Goal: Task Accomplishment & Management: Manage account settings

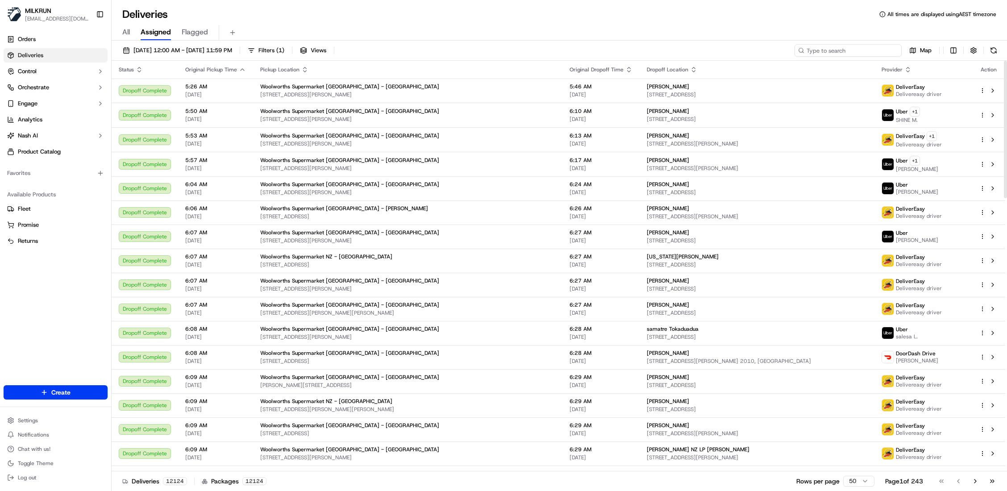
click at [629, 54] on input at bounding box center [848, 50] width 107 height 13
paste input "3f5bf74a-42c5-4537-970b-ed9def287da8"
type input "3f5bf74a-42c5-4537-970b-ed9def287da8"
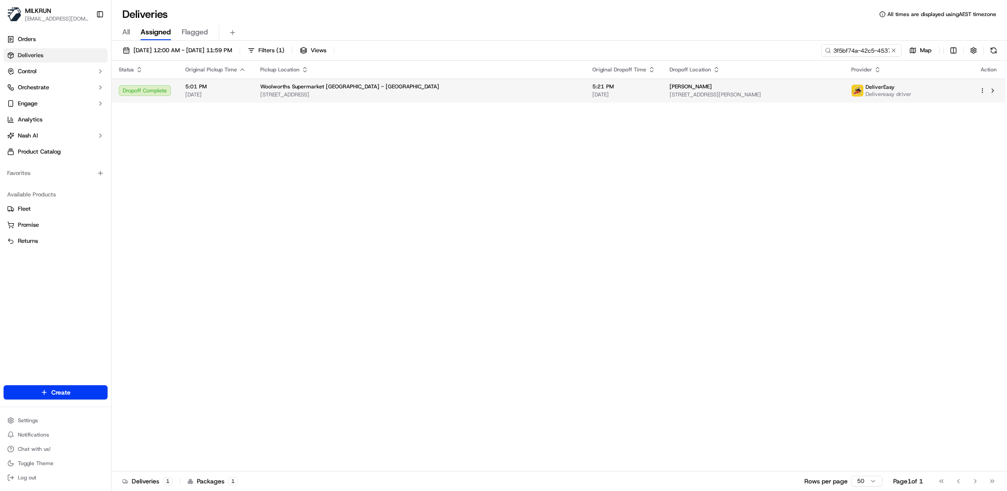
click at [273, 83] on span "Woolworths Supermarket [GEOGRAPHIC_DATA] - [GEOGRAPHIC_DATA]" at bounding box center [349, 86] width 179 height 7
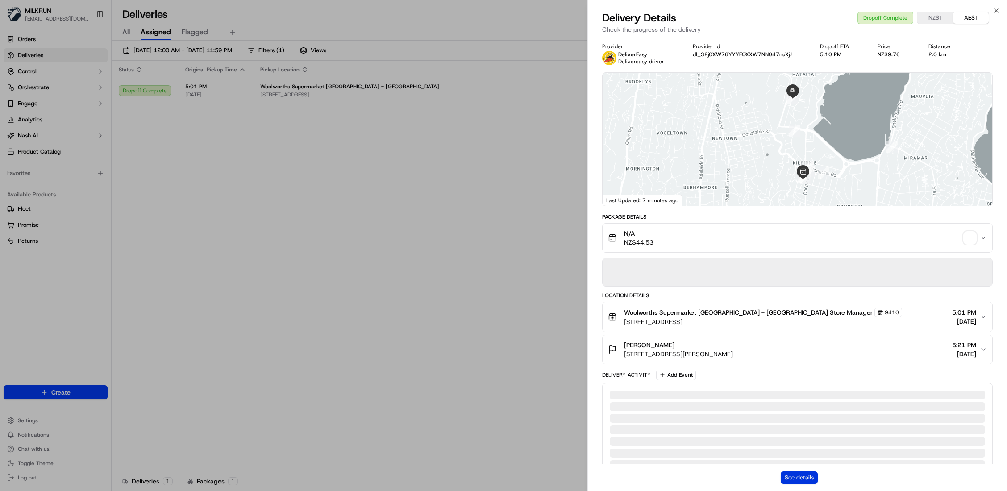
click at [629, 306] on button "See details" at bounding box center [799, 477] width 37 height 13
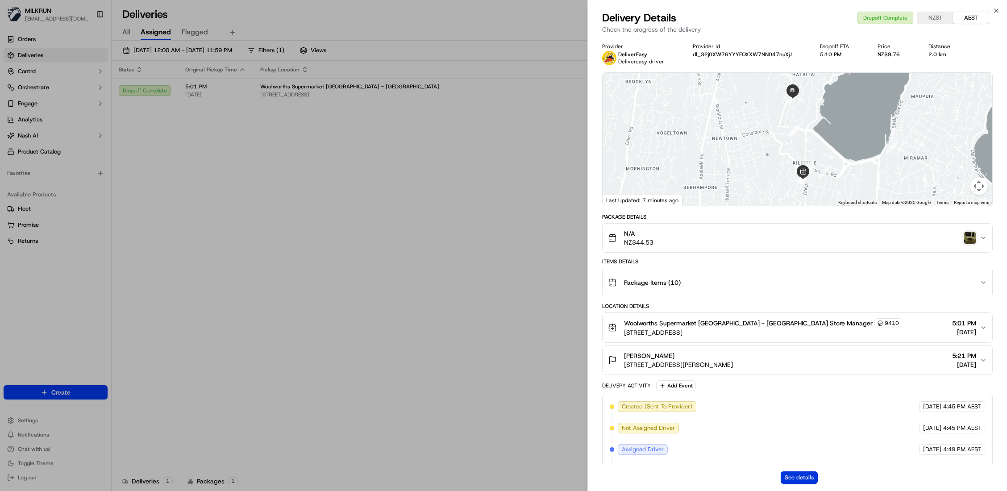
click at [629, 306] on button "See details" at bounding box center [799, 477] width 37 height 13
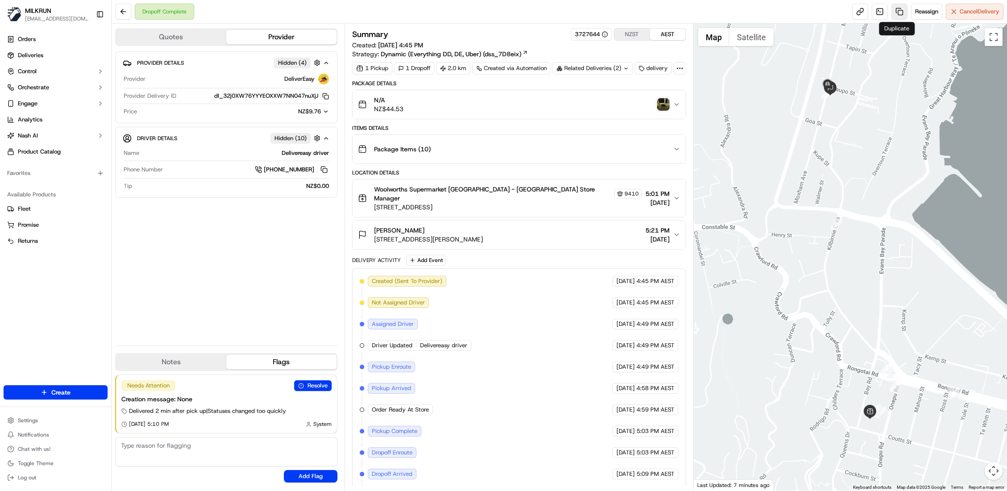
click at [895, 14] on link at bounding box center [900, 12] width 16 height 16
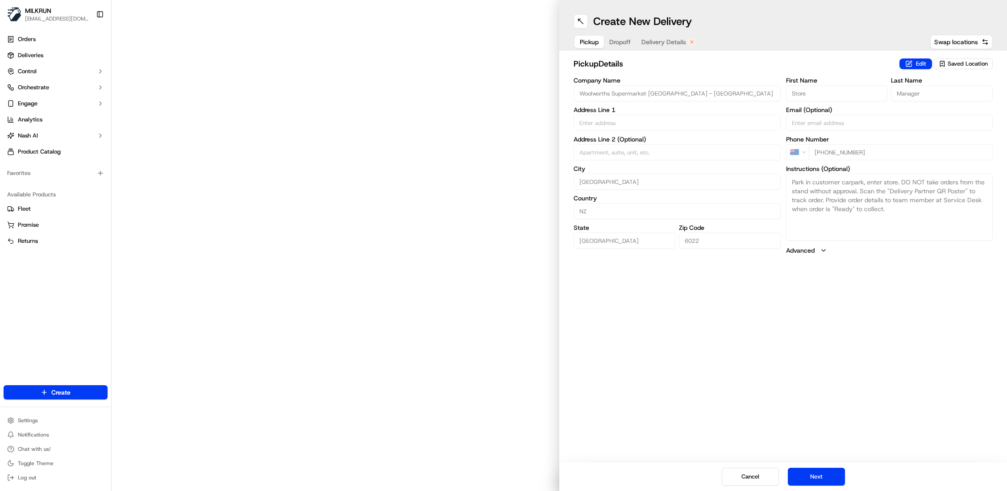
type input "47 Bay Rd"
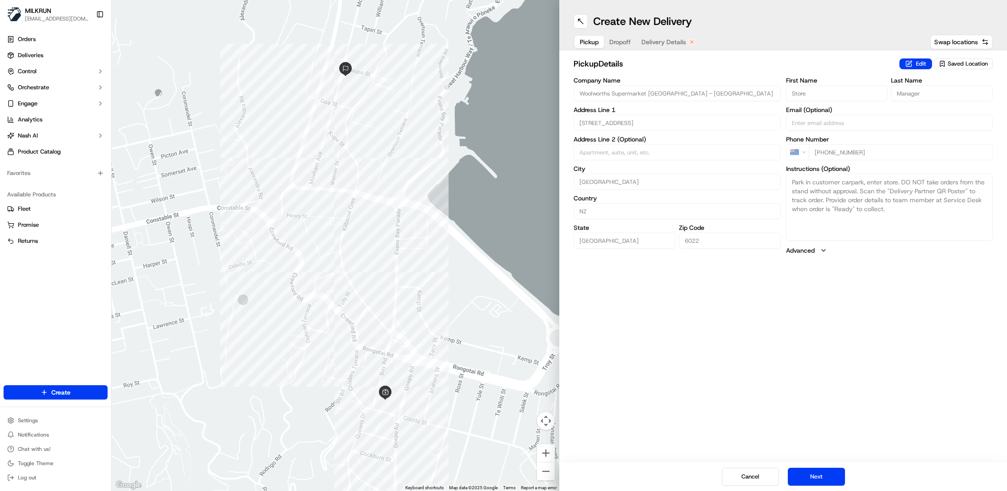
click at [675, 46] on button "Delivery Details" at bounding box center [668, 42] width 65 height 13
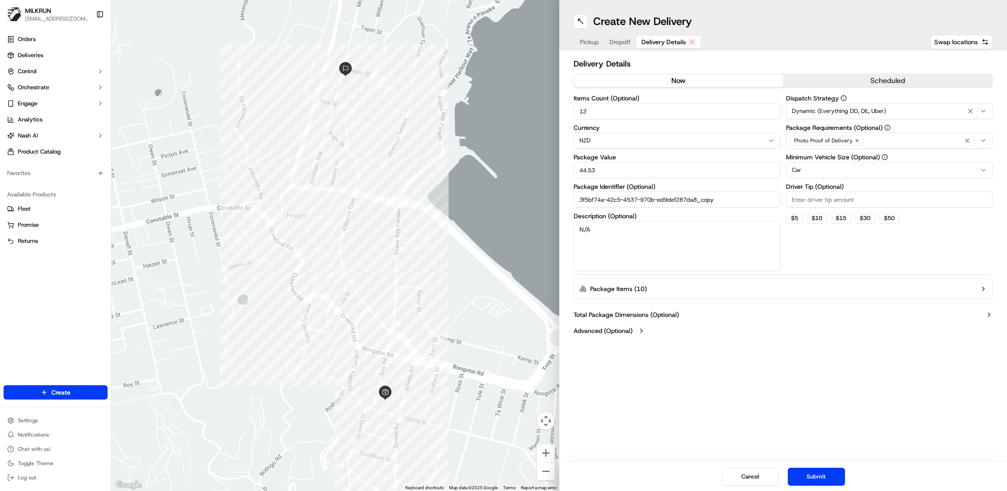
click at [671, 85] on button "now" at bounding box center [678, 80] width 209 height 13
click at [820, 477] on button "Submit" at bounding box center [816, 477] width 57 height 18
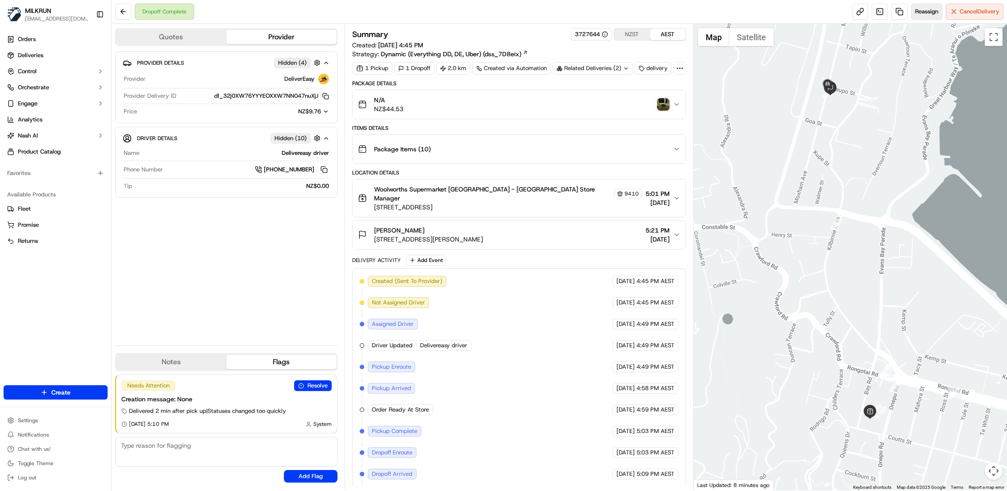
click at [922, 11] on span "Reassign" at bounding box center [926, 12] width 23 height 8
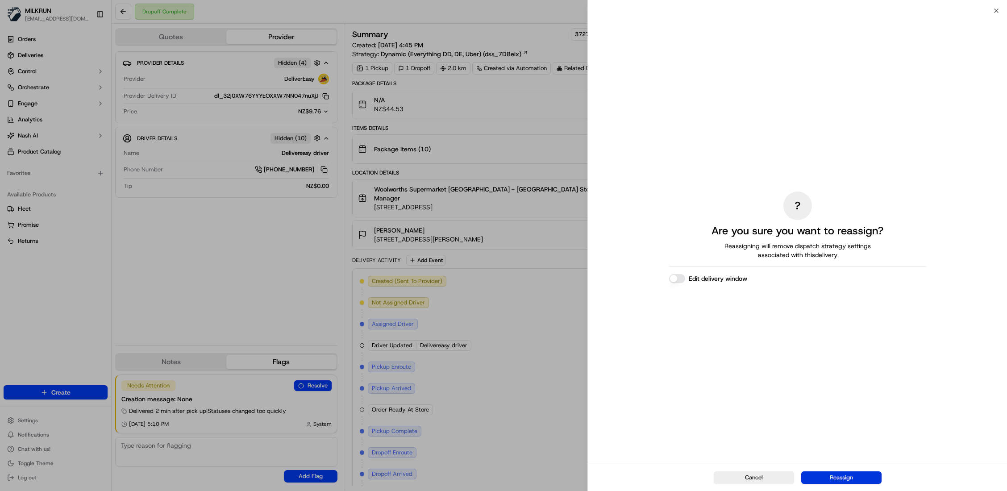
click at [872, 478] on button "Reassign" at bounding box center [841, 477] width 80 height 13
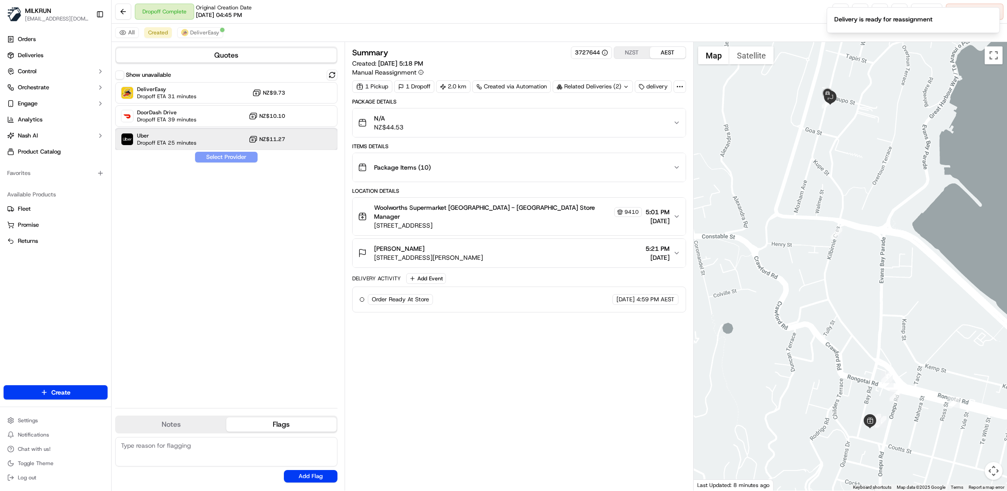
click at [189, 139] on span "Uber" at bounding box center [166, 135] width 59 height 7
click at [206, 154] on button "Assign Provider" at bounding box center [226, 157] width 63 height 11
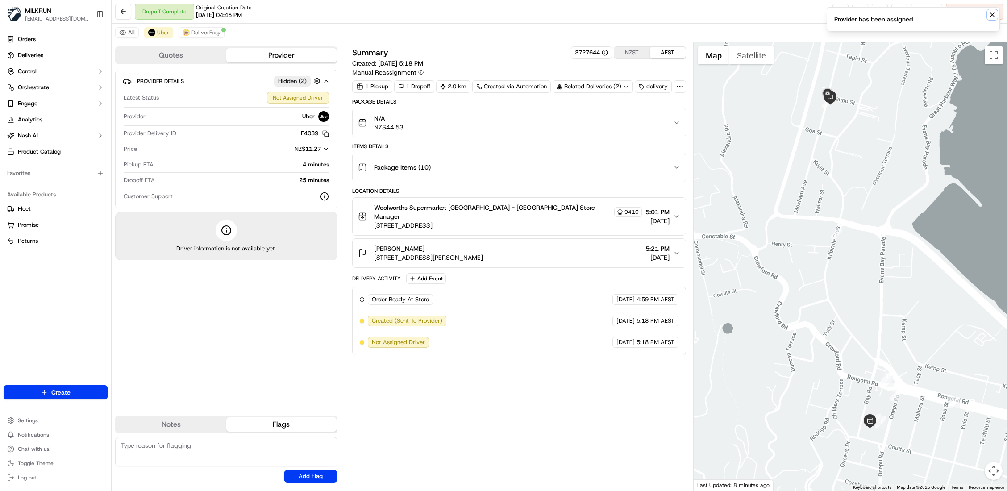
click at [994, 15] on icon "Notifications (F8)" at bounding box center [992, 14] width 7 height 7
click at [992, 38] on icon "Notifications (F8)" at bounding box center [992, 38] width 7 height 7
click at [990, 17] on icon "Notifications (F8)" at bounding box center [992, 14] width 7 height 7
click at [957, 12] on button "Cancel Delivery" at bounding box center [975, 12] width 58 height 16
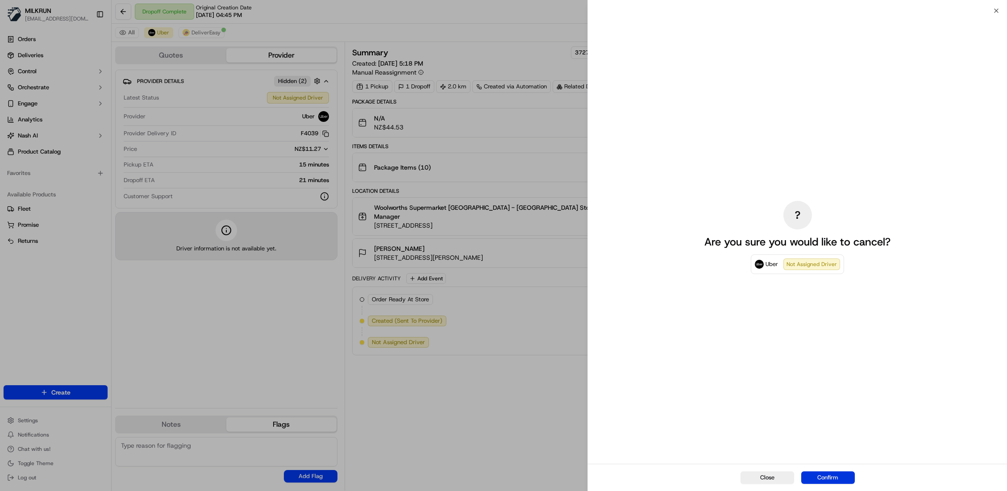
click at [843, 478] on button "Confirm" at bounding box center [828, 477] width 54 height 13
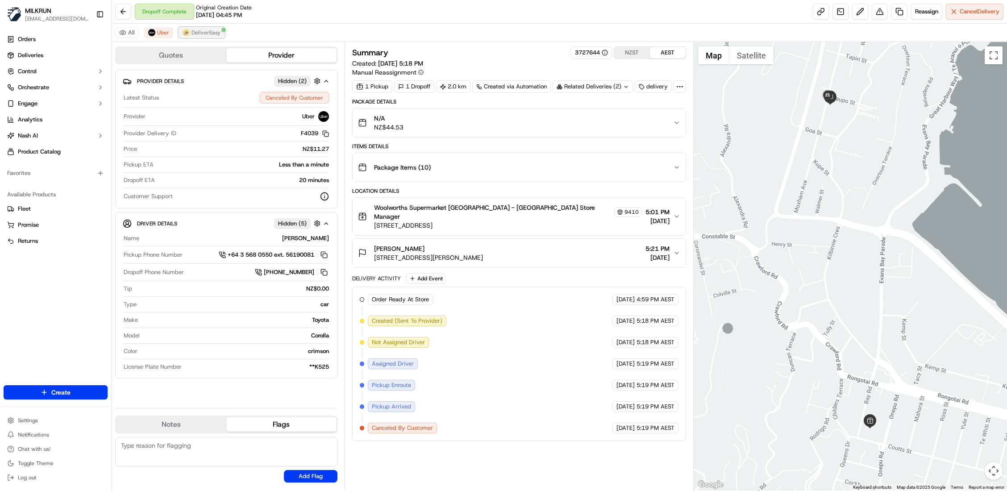
click at [214, 33] on span "DeliverEasy" at bounding box center [206, 32] width 29 height 7
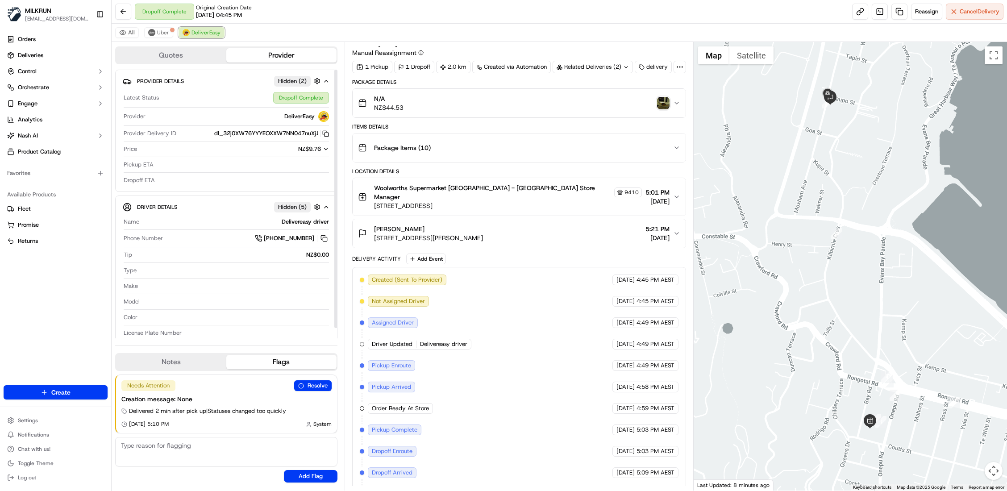
scroll to position [53, 0]
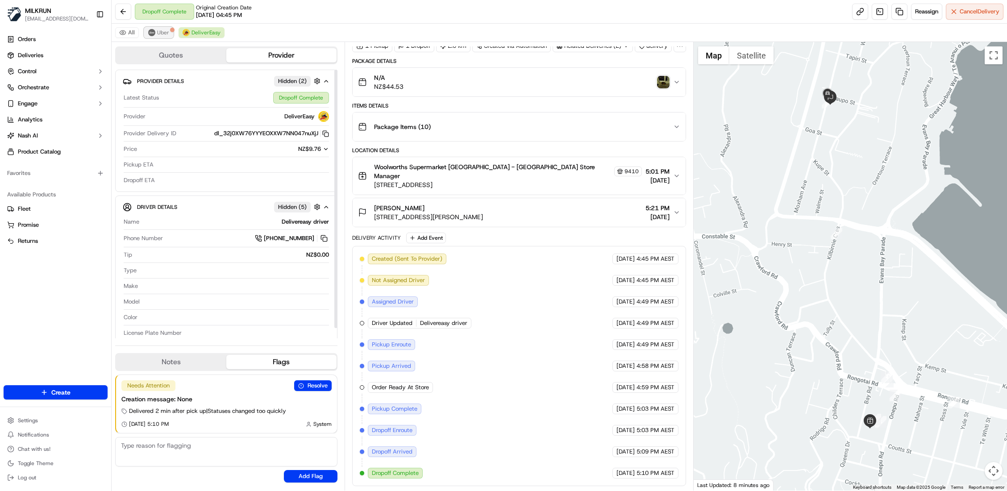
click at [158, 32] on span "Uber" at bounding box center [163, 32] width 12 height 7
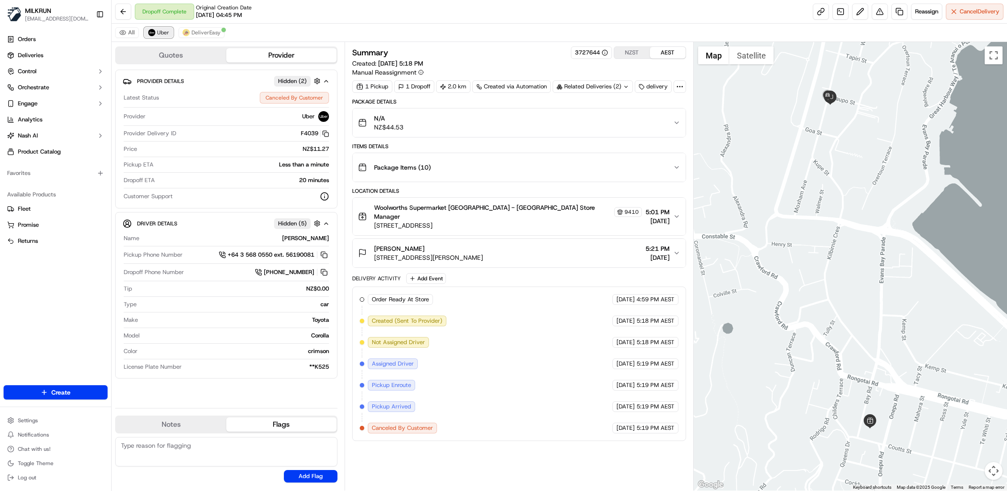
scroll to position [0, 0]
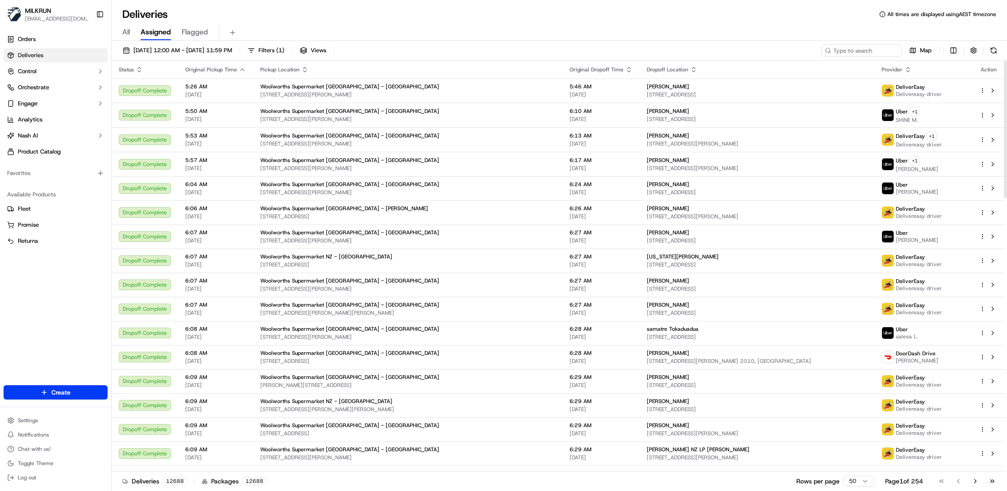
drag, startPoint x: 668, startPoint y: 23, endPoint x: 647, endPoint y: 23, distance: 21.0
click at [668, 22] on div "All Assigned Flagged" at bounding box center [560, 30] width 896 height 19
click at [861, 52] on input at bounding box center [848, 50] width 107 height 13
paste input "ab01449f-540e-4a06-9cf1-a781fbf3e2c2"
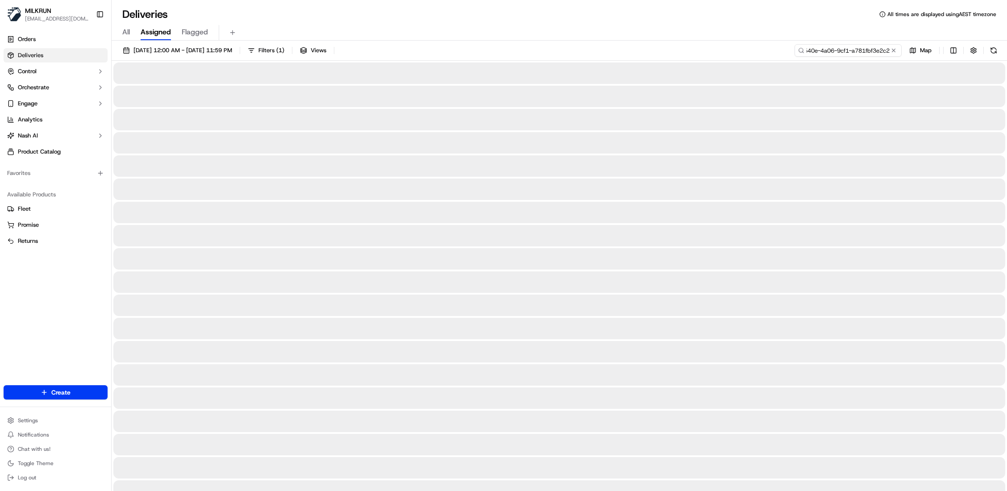
type input "ab01449f-540e-4a06-9cf1-a781fbf3e2c2"
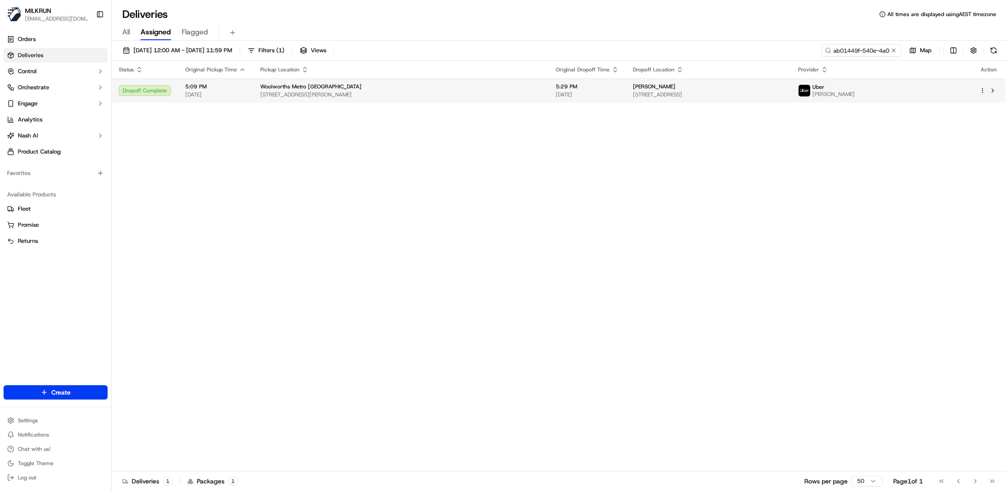
click at [208, 90] on span "5:09 PM" at bounding box center [215, 86] width 61 height 7
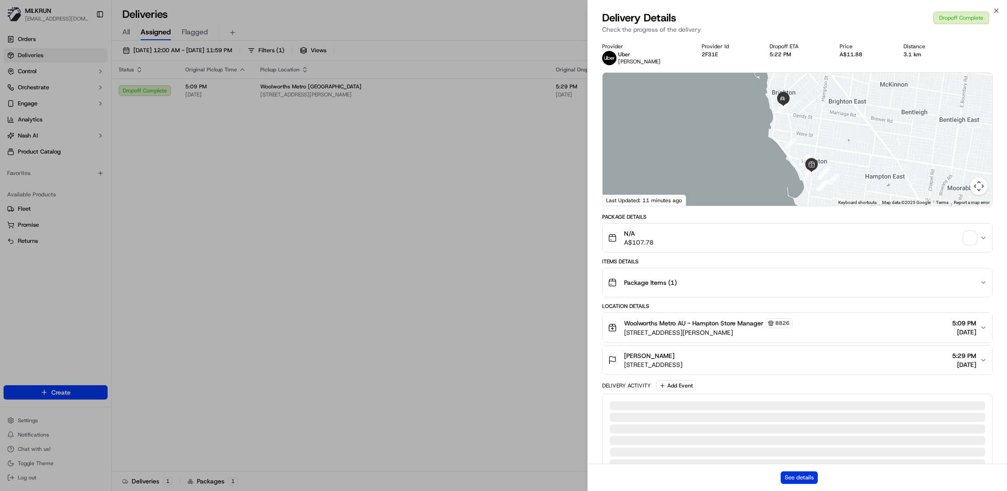
click at [806, 478] on button "See details" at bounding box center [799, 477] width 37 height 13
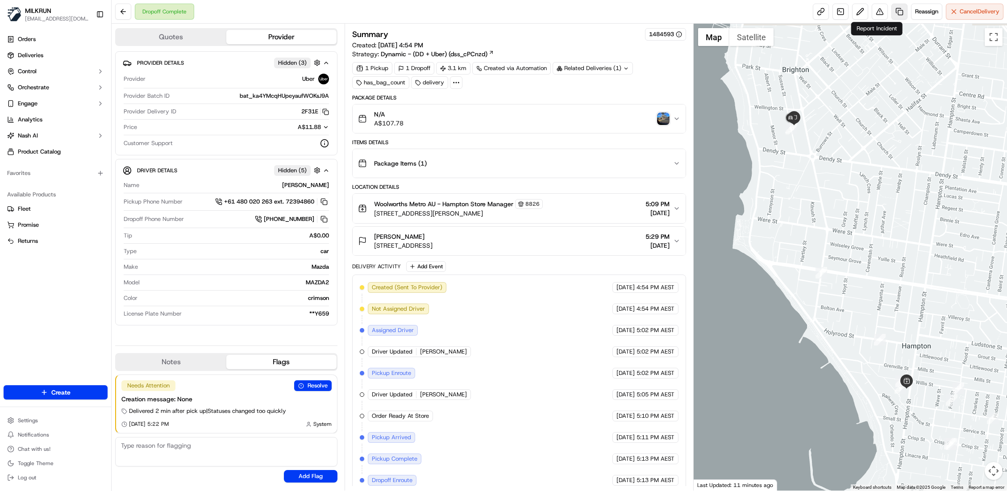
click at [892, 16] on link at bounding box center [900, 12] width 16 height 16
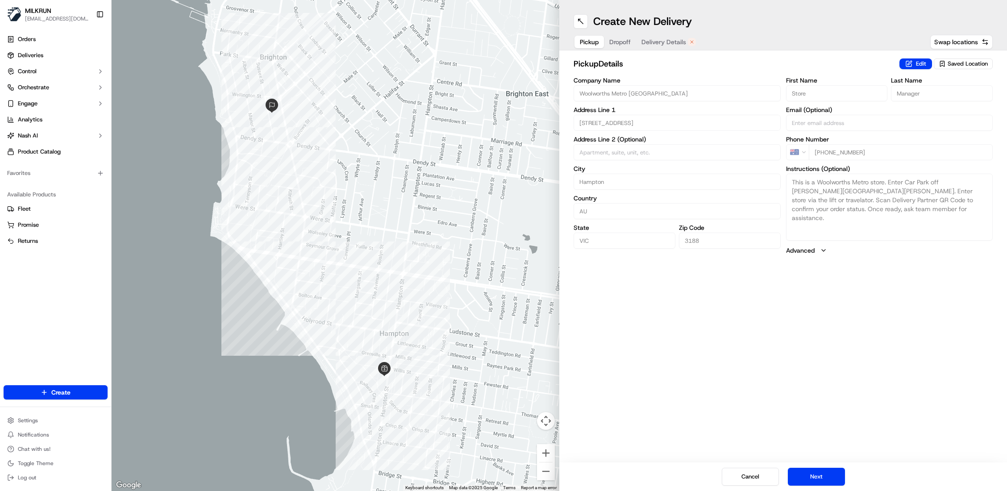
click at [668, 35] on div "Pickup Dropoff Delivery Details" at bounding box center [638, 42] width 129 height 16
click at [674, 41] on span "Delivery Details" at bounding box center [664, 42] width 45 height 9
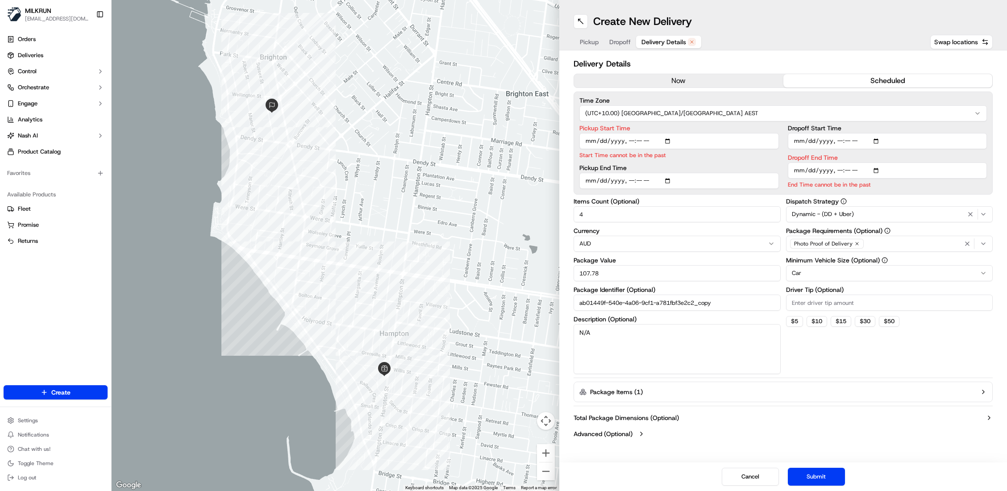
click at [657, 82] on button "now" at bounding box center [678, 80] width 209 height 13
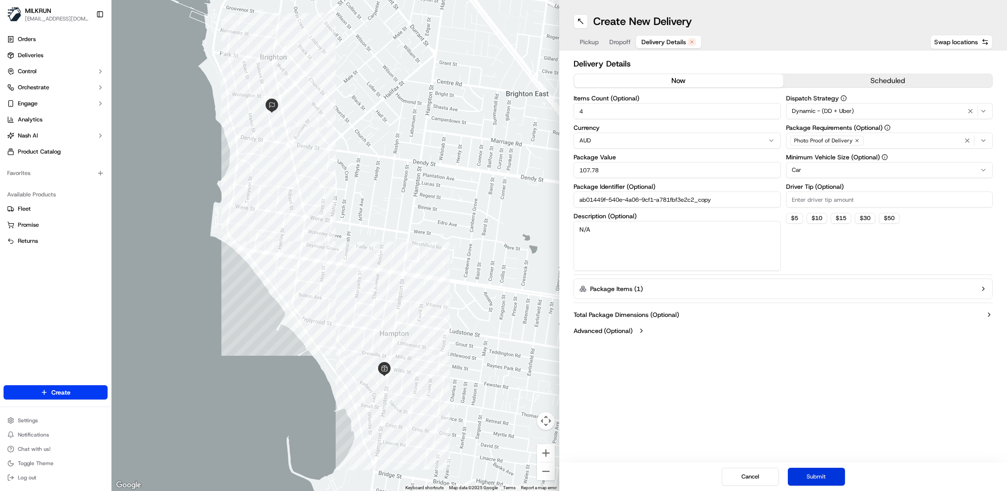
click at [824, 476] on button "Submit" at bounding box center [816, 477] width 57 height 18
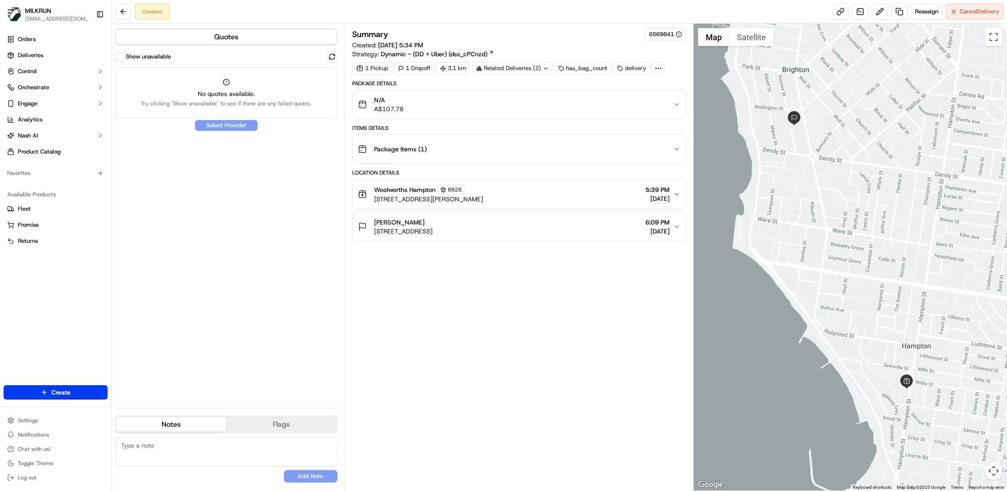
drag, startPoint x: 424, startPoint y: 226, endPoint x: 361, endPoint y: 228, distance: 63.4
click at [361, 228] on div "Donna Ruthven 22 Sussex St, Brighton VIC 3186, Australia" at bounding box center [395, 227] width 75 height 18
copy span "Donna Ruthven"
click at [46, 54] on link "Deliveries" at bounding box center [56, 55] width 104 height 14
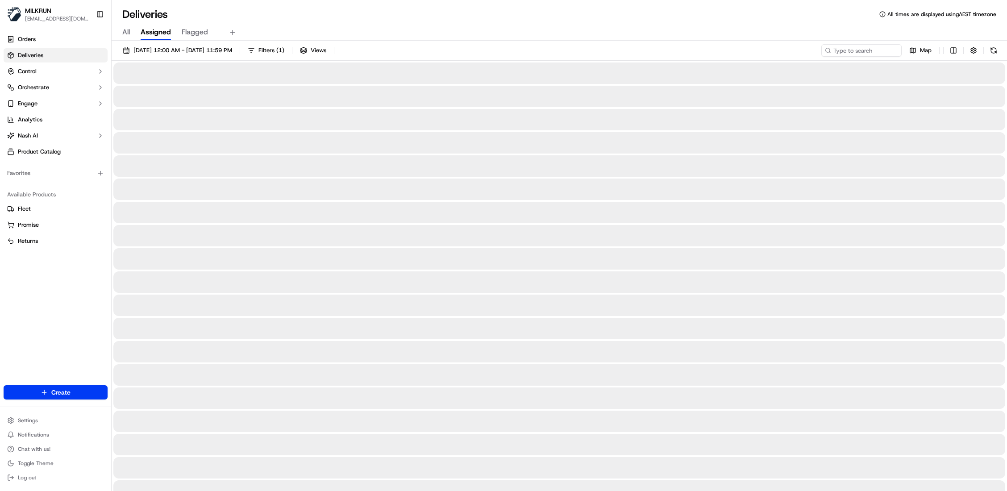
click at [126, 34] on span "All" at bounding box center [126, 32] width 8 height 11
click at [888, 50] on input at bounding box center [848, 50] width 107 height 13
paste input "Donna Ruthven"
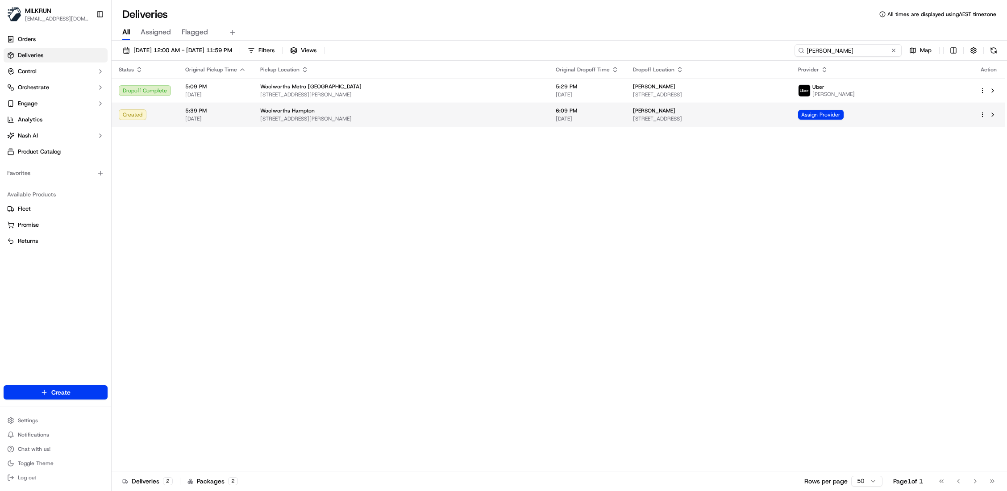
type input "Donna Ruthven"
click at [574, 116] on span "[DATE]" at bounding box center [587, 118] width 63 height 7
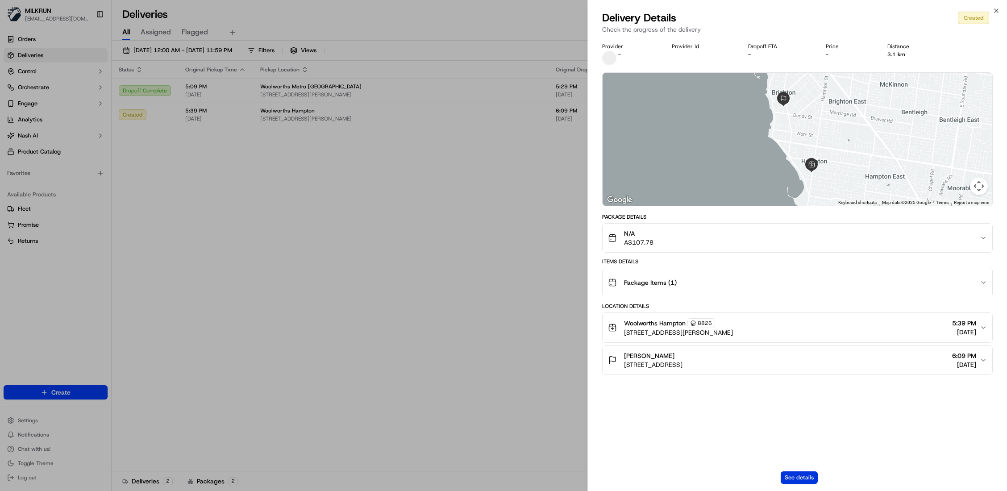
click at [791, 471] on button "See details" at bounding box center [799, 477] width 37 height 13
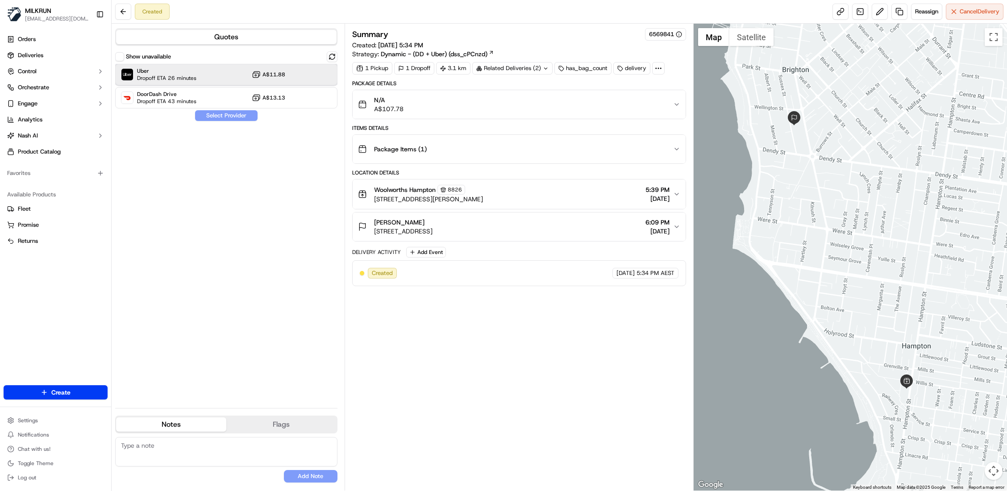
click at [188, 69] on span "Uber" at bounding box center [166, 70] width 59 height 7
click at [214, 115] on button "Assign Provider" at bounding box center [226, 115] width 63 height 11
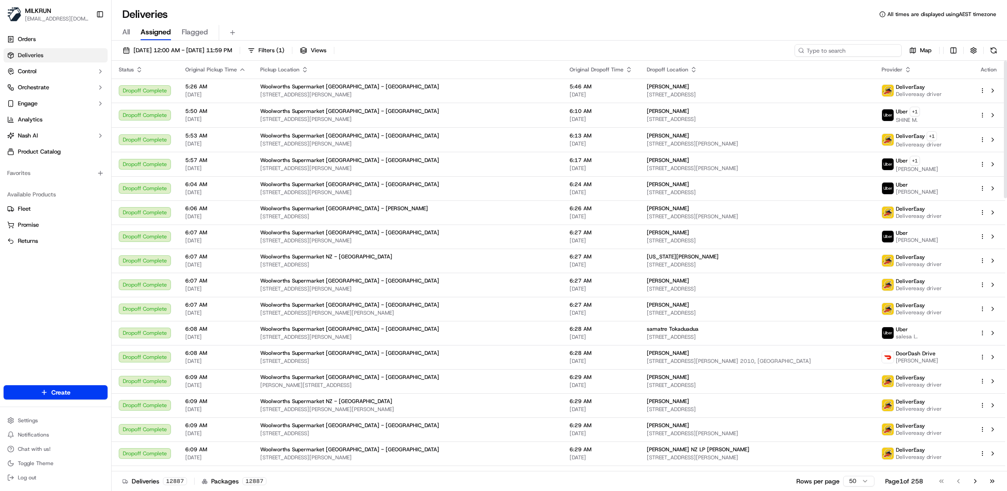
click at [870, 52] on input at bounding box center [848, 50] width 107 height 13
paste input "e49d01de-28ea-4d9b-a5fe-18aa508e9418"
type input "e49d01de-28ea-4d9b-a5fe-18aa508e9418"
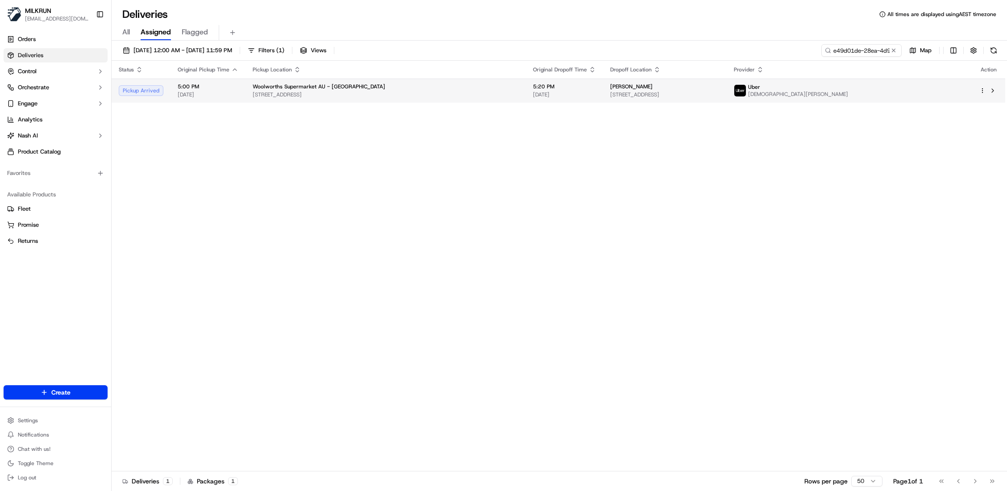
click at [552, 91] on span "[DATE]" at bounding box center [564, 94] width 63 height 7
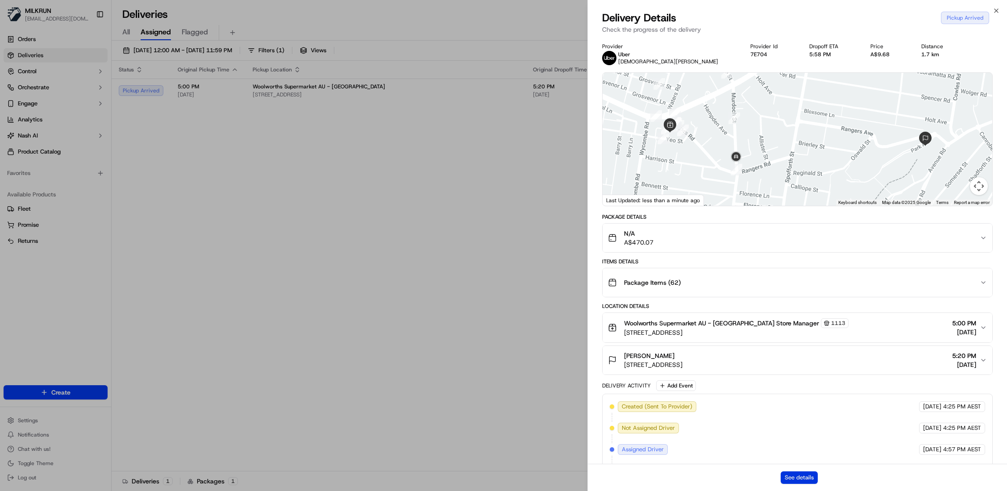
click at [814, 478] on button "See details" at bounding box center [799, 477] width 37 height 13
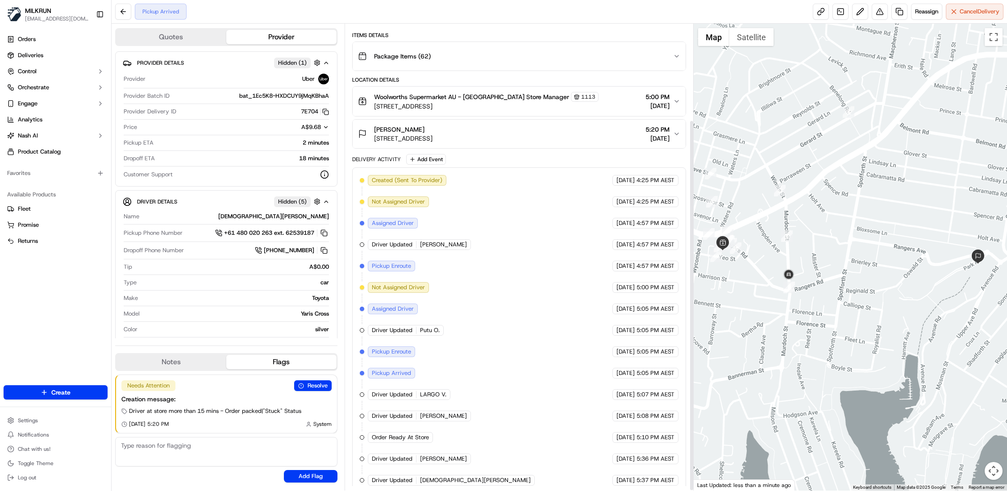
scroll to position [121, 0]
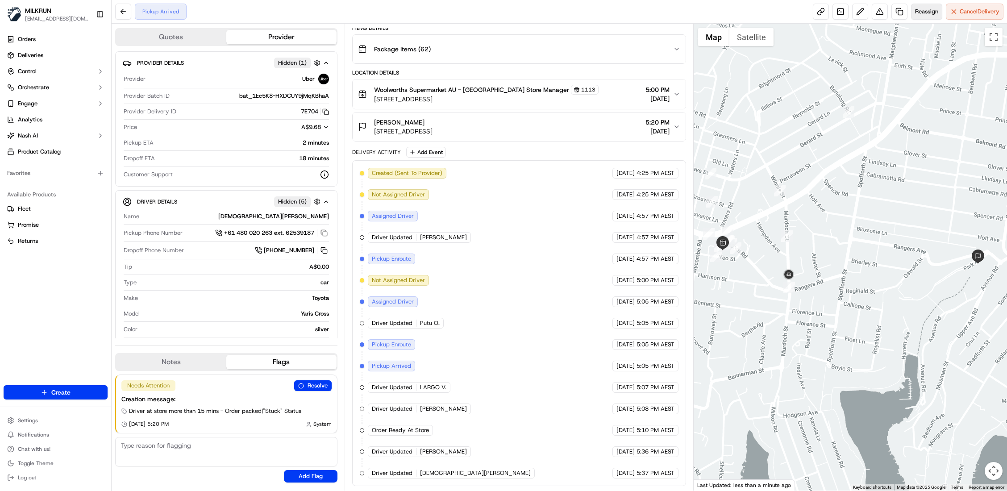
click at [924, 8] on span "Reassign" at bounding box center [926, 12] width 23 height 8
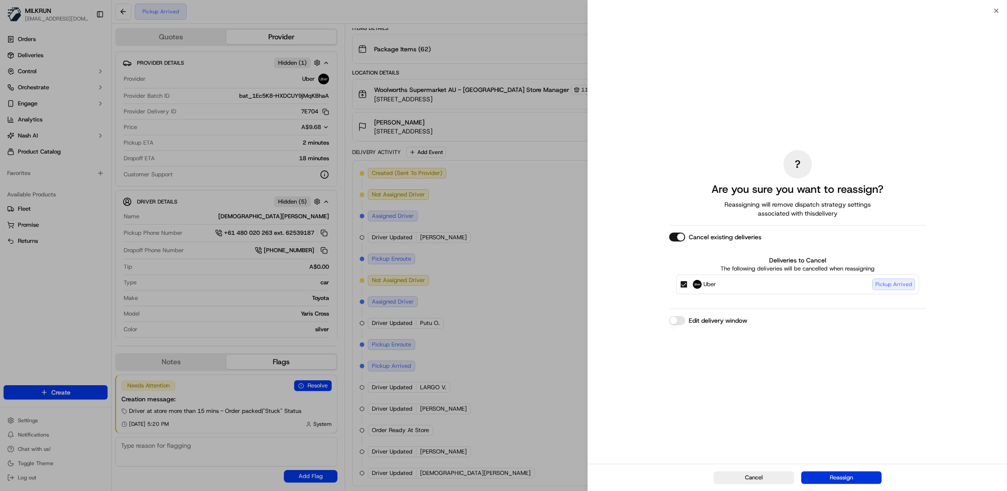
click at [847, 476] on button "Reassign" at bounding box center [841, 477] width 80 height 13
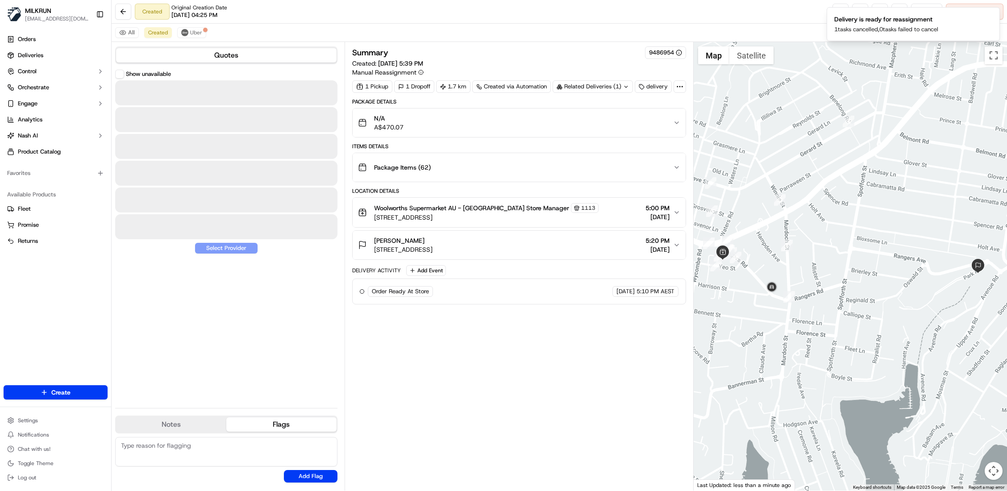
scroll to position [0, 0]
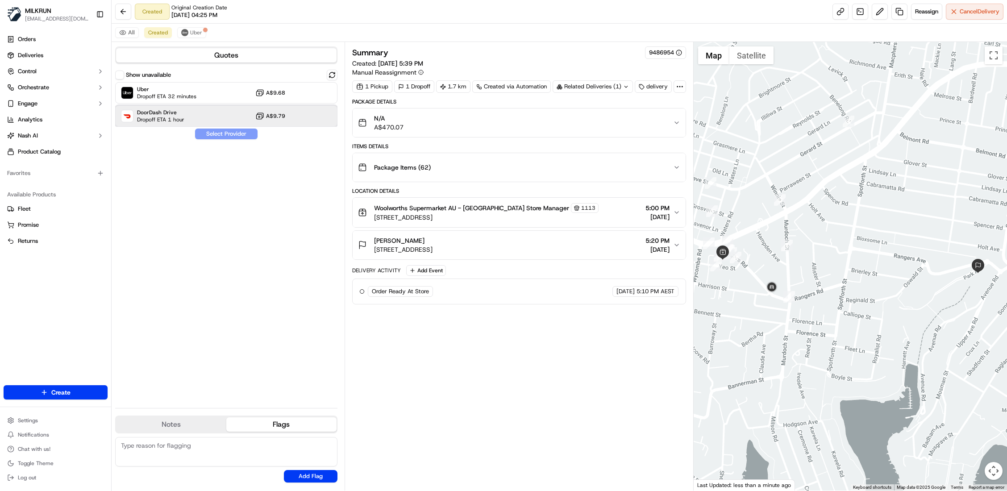
click at [184, 116] on span "Dropoff ETA 1 hour" at bounding box center [160, 119] width 47 height 7
click at [234, 96] on div "Uber Dropoff ETA 32 minutes A$9.68" at bounding box center [226, 92] width 222 height 21
click at [246, 117] on div "DoorDash Drive Dropoff ETA 1 hour A$9.79" at bounding box center [226, 115] width 222 height 21
click at [252, 94] on div "Uber Dropoff ETA 32 minutes A$9.68" at bounding box center [226, 92] width 222 height 21
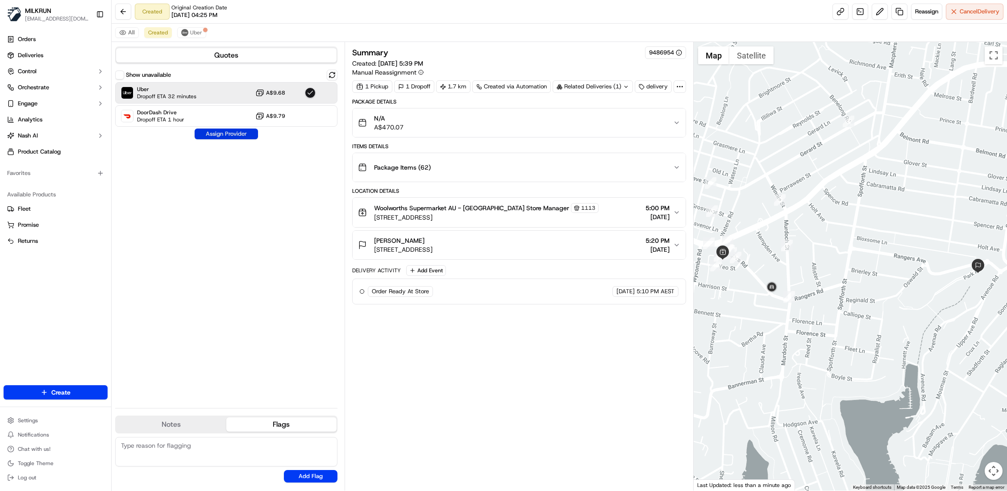
click at [243, 135] on button "Assign Provider" at bounding box center [226, 134] width 63 height 11
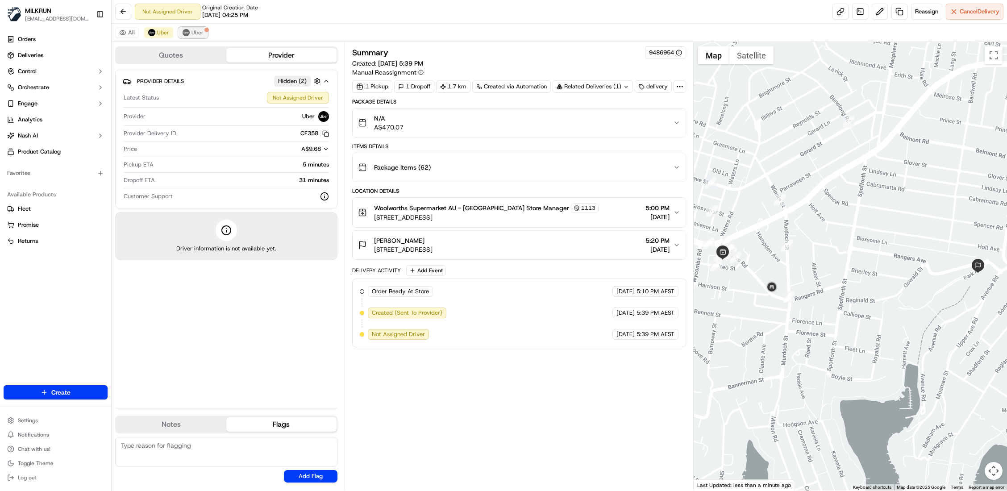
click at [197, 33] on span "Uber" at bounding box center [198, 32] width 12 height 7
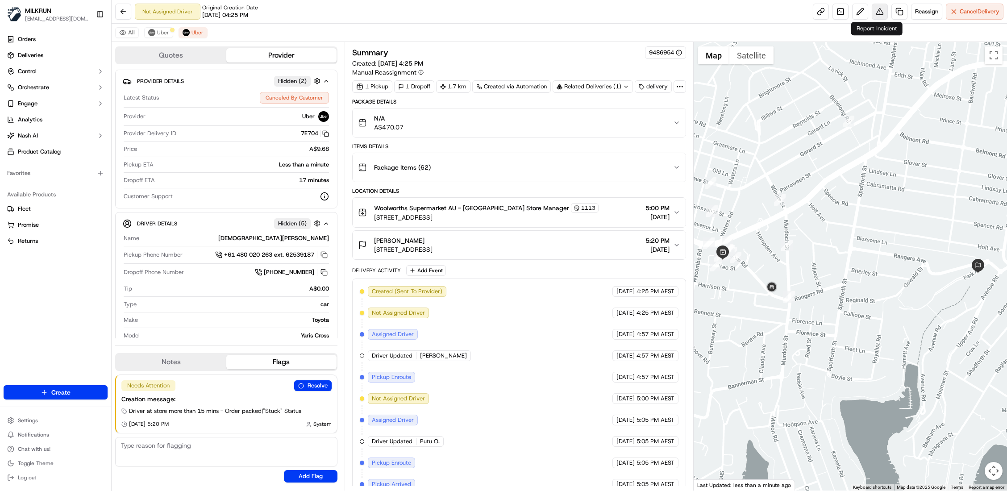
click at [877, 10] on button at bounding box center [880, 12] width 16 height 16
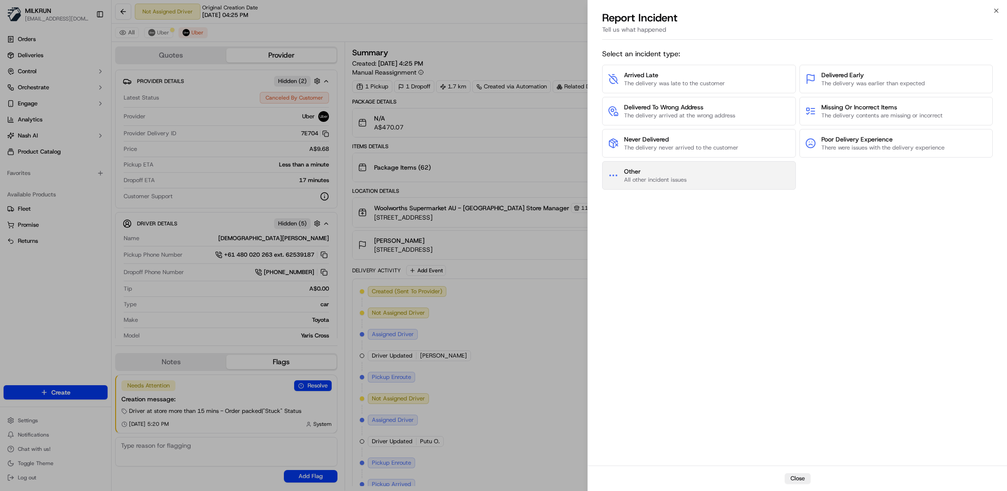
click at [654, 162] on button "Other All other incident issues" at bounding box center [699, 175] width 194 height 29
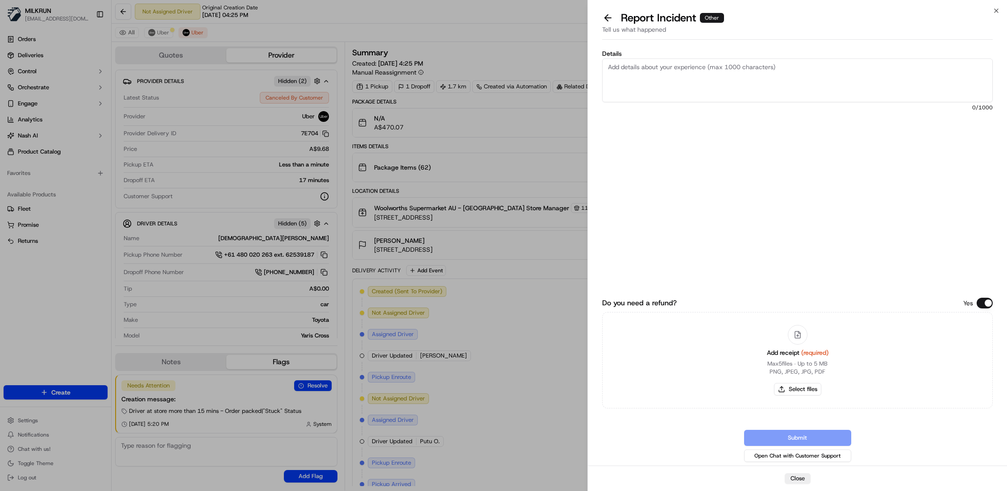
click at [654, 162] on div "Details 0 /1000" at bounding box center [797, 132] width 391 height 165
click at [986, 305] on button "Do you need a refund?" at bounding box center [985, 303] width 16 height 11
drag, startPoint x: 674, startPoint y: 75, endPoint x: 688, endPoint y: 71, distance: 14.2
click at [688, 71] on textarea "Details" at bounding box center [797, 80] width 391 height 44
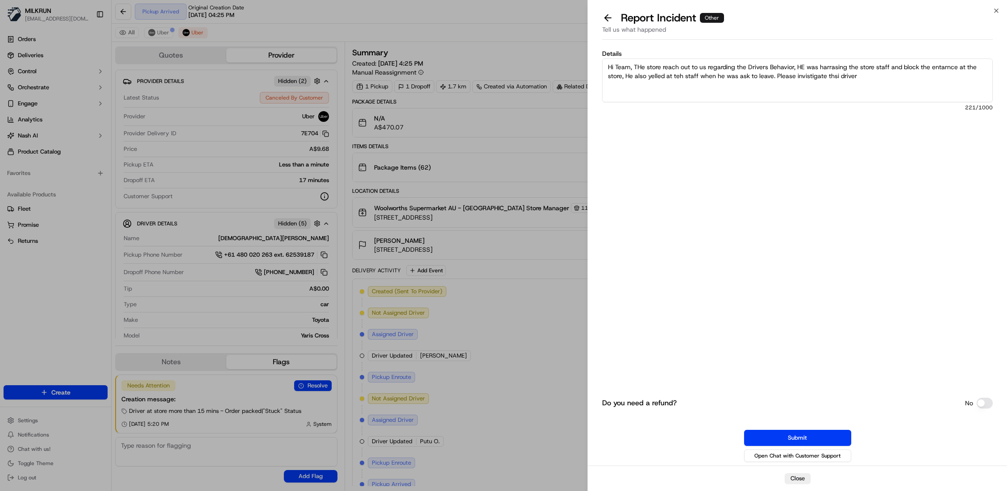
type textarea "Hi Team, THe store reach out to us regarding the Drivers Behavior, HE was harra…"
drag, startPoint x: 879, startPoint y: 80, endPoint x: 557, endPoint y: 46, distance: 323.3
click at [557, 46] on body "MILKRUN [EMAIL_ADDRESS][DOMAIN_NAME] Toggle Sidebar Orders Deliveries Control O…" at bounding box center [503, 245] width 1007 height 491
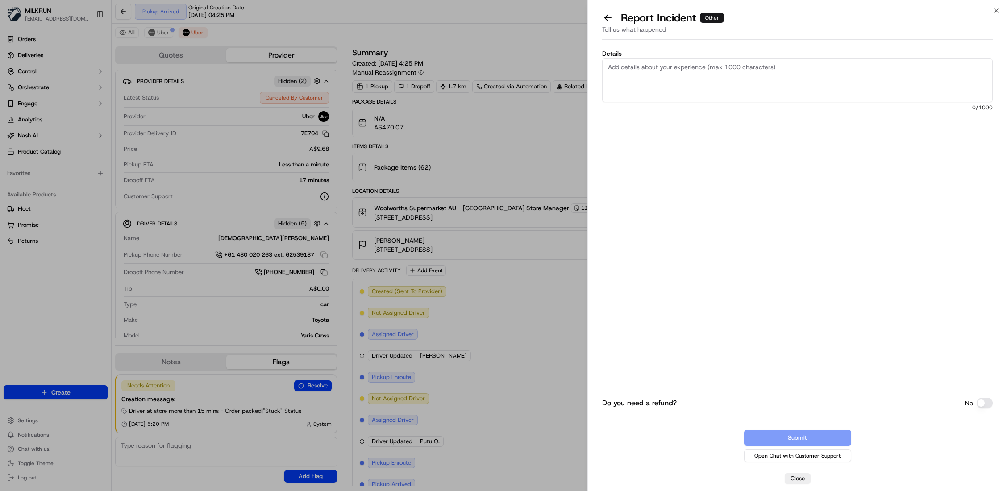
paste textarea "Hi Team, The store has reached out to us with a report of concerning driver beh…"
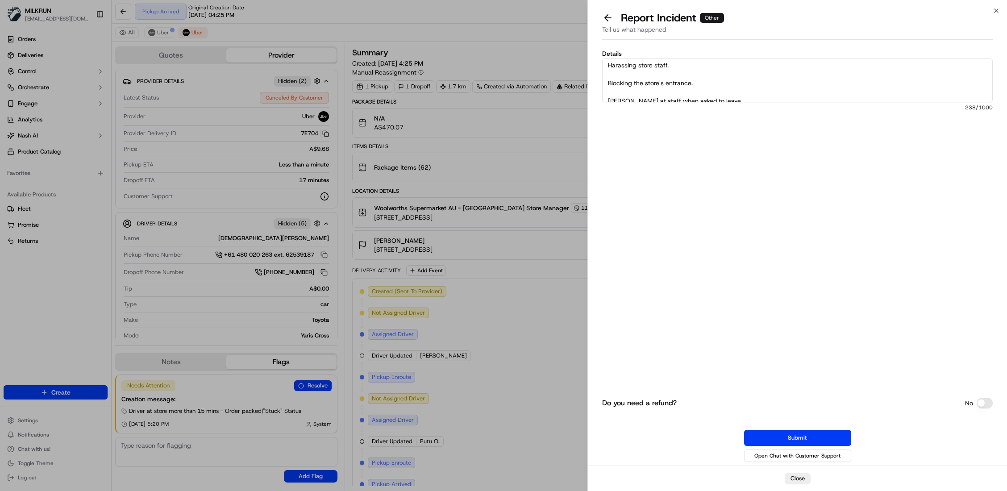
scroll to position [63, 0]
type textarea "Hi Team, The store has reached out to us with a report of concerning driver beh…"
click at [795, 438] on button "Submit" at bounding box center [797, 438] width 107 height 16
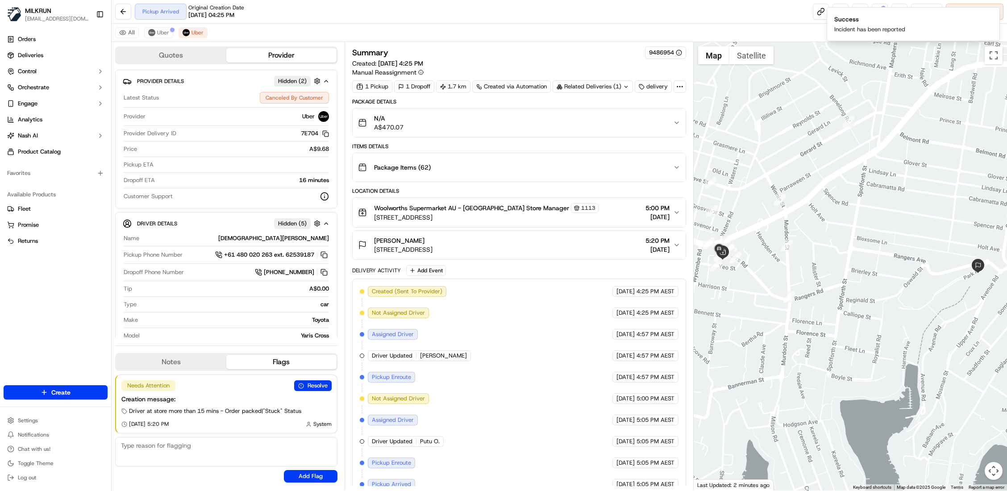
scroll to position [161, 0]
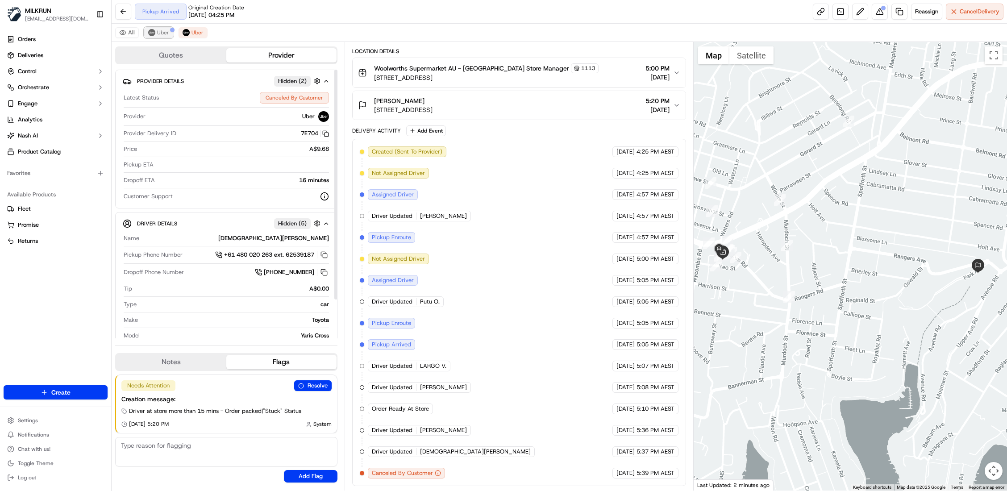
click at [166, 37] on button "Uber" at bounding box center [158, 32] width 29 height 11
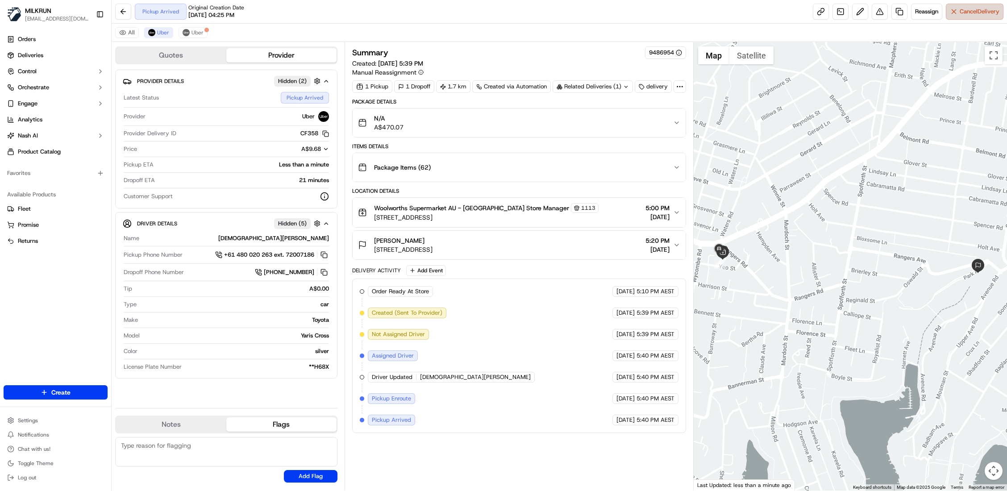
click at [980, 13] on span "Cancel Delivery" at bounding box center [980, 12] width 40 height 8
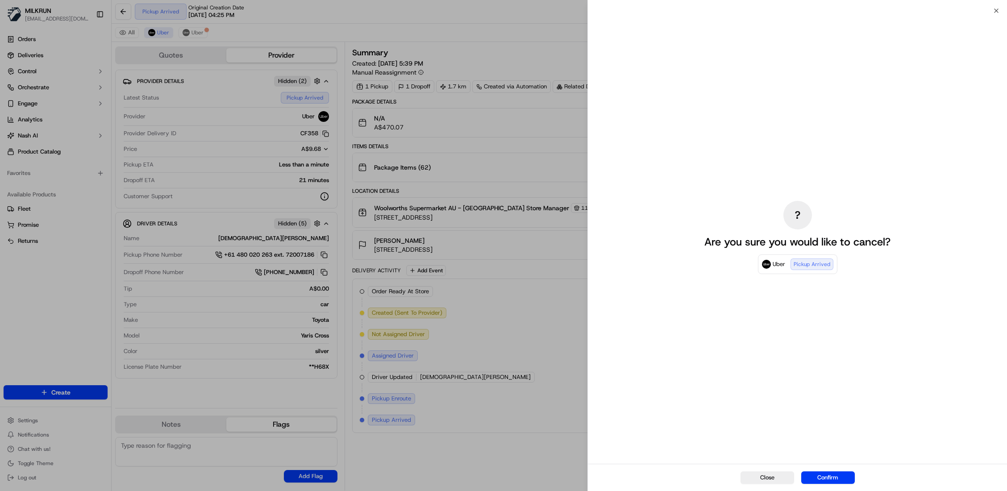
drag, startPoint x: 830, startPoint y: 478, endPoint x: 583, endPoint y: 298, distance: 305.4
click at [593, 319] on div "? Are you sure you would like to cancel? Uber Pickup Arrived Close Confirm" at bounding box center [797, 251] width 419 height 480
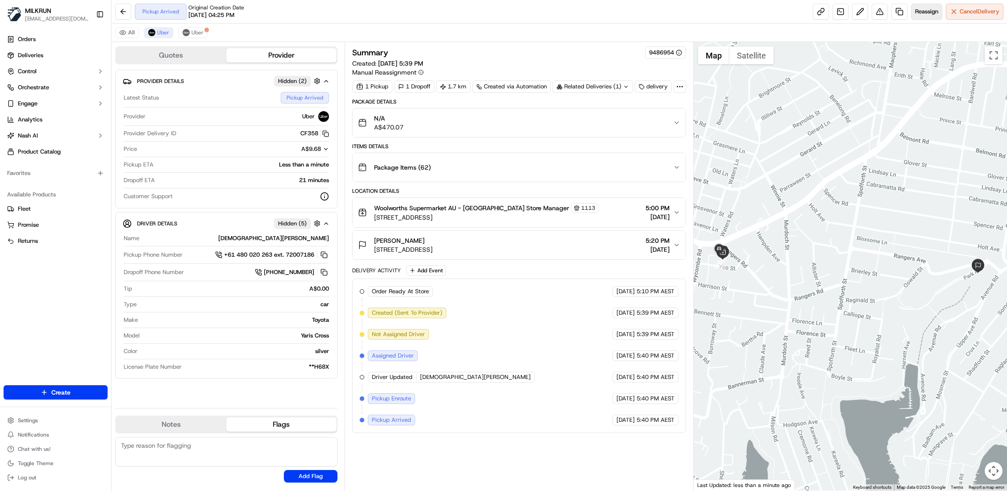
click at [922, 15] on span "Reassign" at bounding box center [926, 12] width 23 height 8
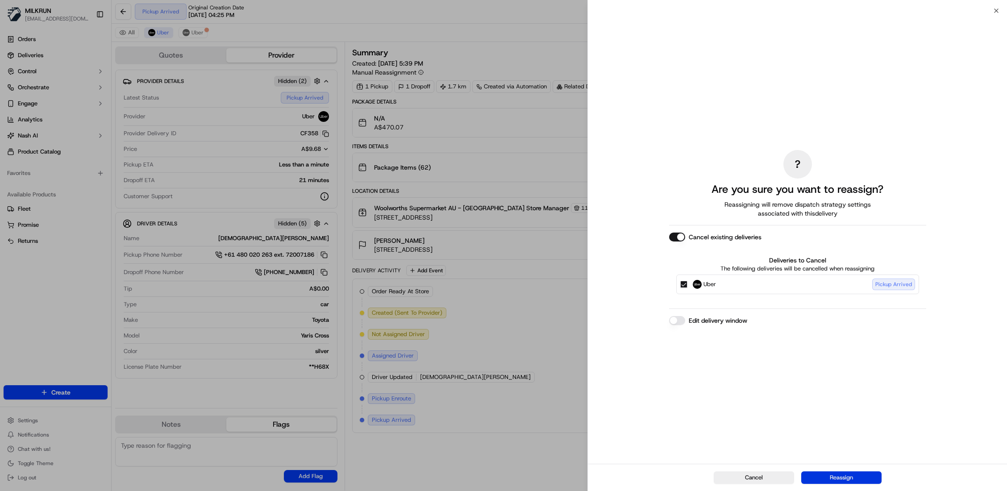
click at [853, 477] on button "Reassign" at bounding box center [841, 477] width 80 height 13
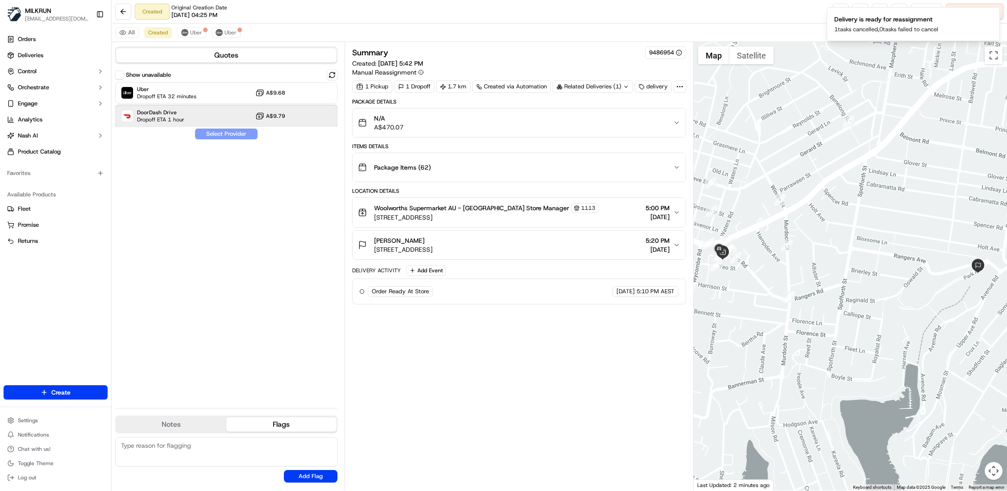
click at [185, 111] on div "DoorDash Drive Dropoff ETA 1 hour A$9.79" at bounding box center [226, 115] width 222 height 21
click at [227, 135] on button "Assign Provider" at bounding box center [226, 134] width 63 height 11
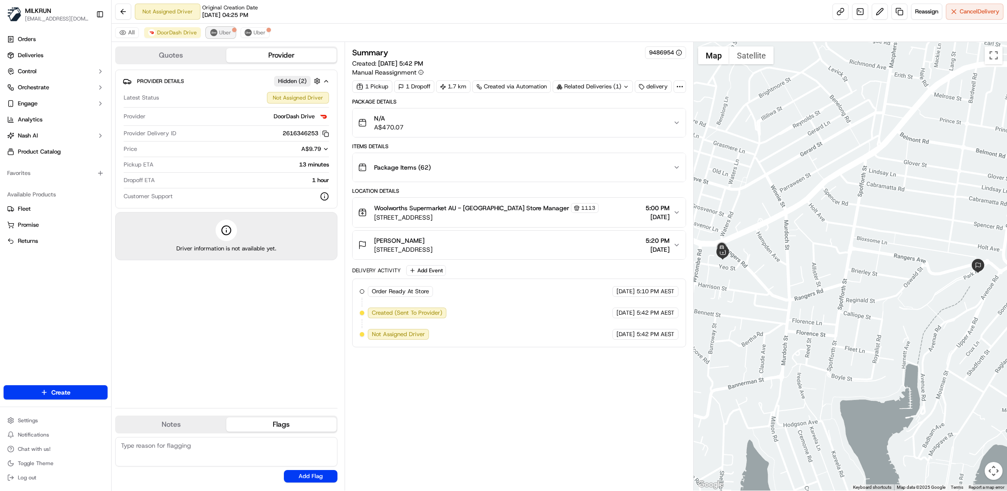
click at [220, 34] on span "Uber" at bounding box center [225, 32] width 12 height 7
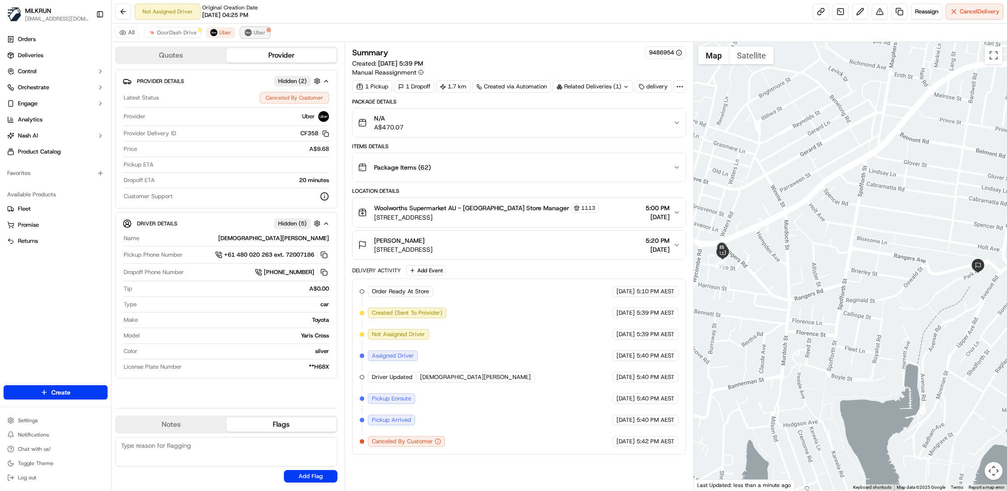
click at [258, 32] on span "Uber" at bounding box center [260, 32] width 12 height 7
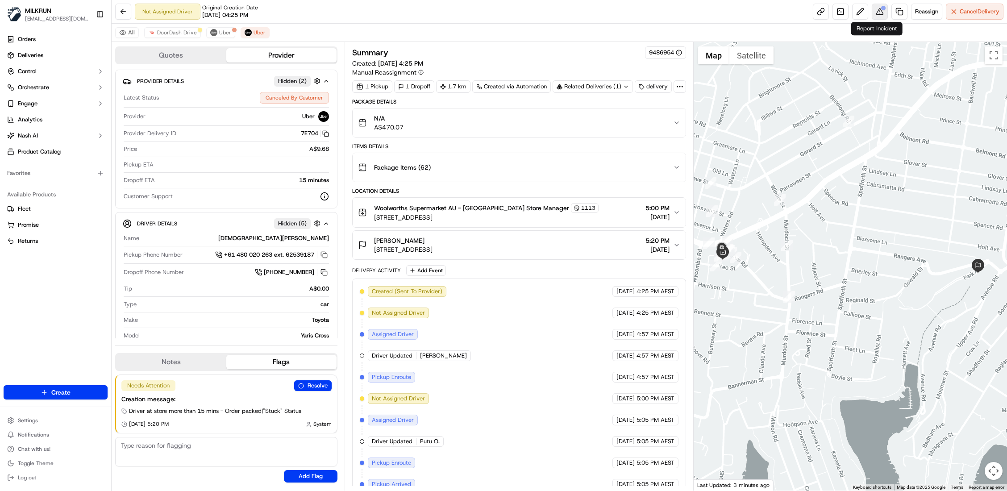
click at [881, 7] on div at bounding box center [883, 8] width 4 height 4
